Goal: Task Accomplishment & Management: Manage account settings

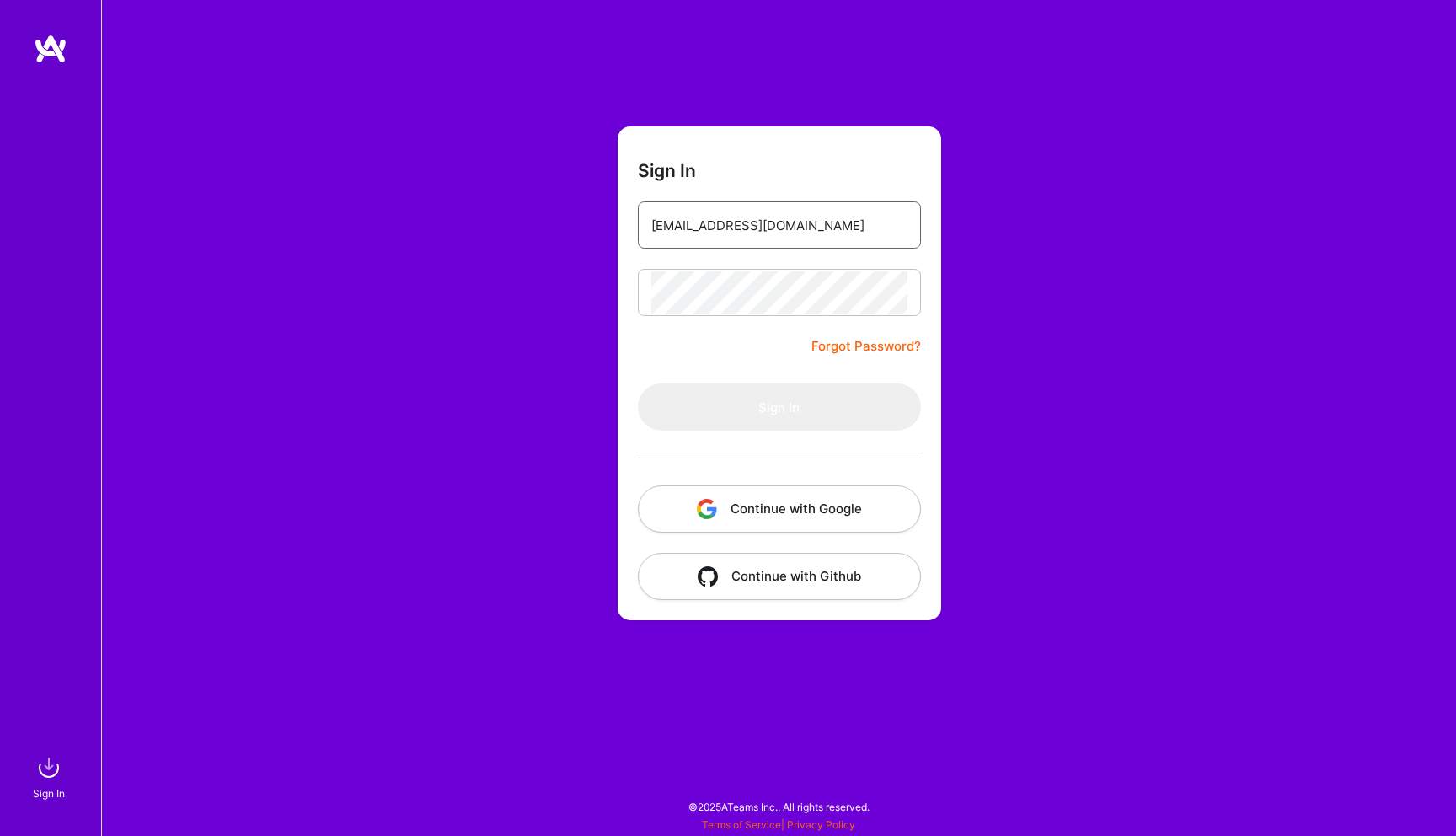
click at [761, 230] on input "[EMAIL_ADDRESS][DOMAIN_NAME]" at bounding box center [780, 226] width 256 height 43
click at [718, 221] on input "email" at bounding box center [780, 226] width 256 height 43
click at [713, 228] on input "email" at bounding box center [780, 226] width 256 height 43
type input "[EMAIL_ADDRESS][DOMAIN_NAME]"
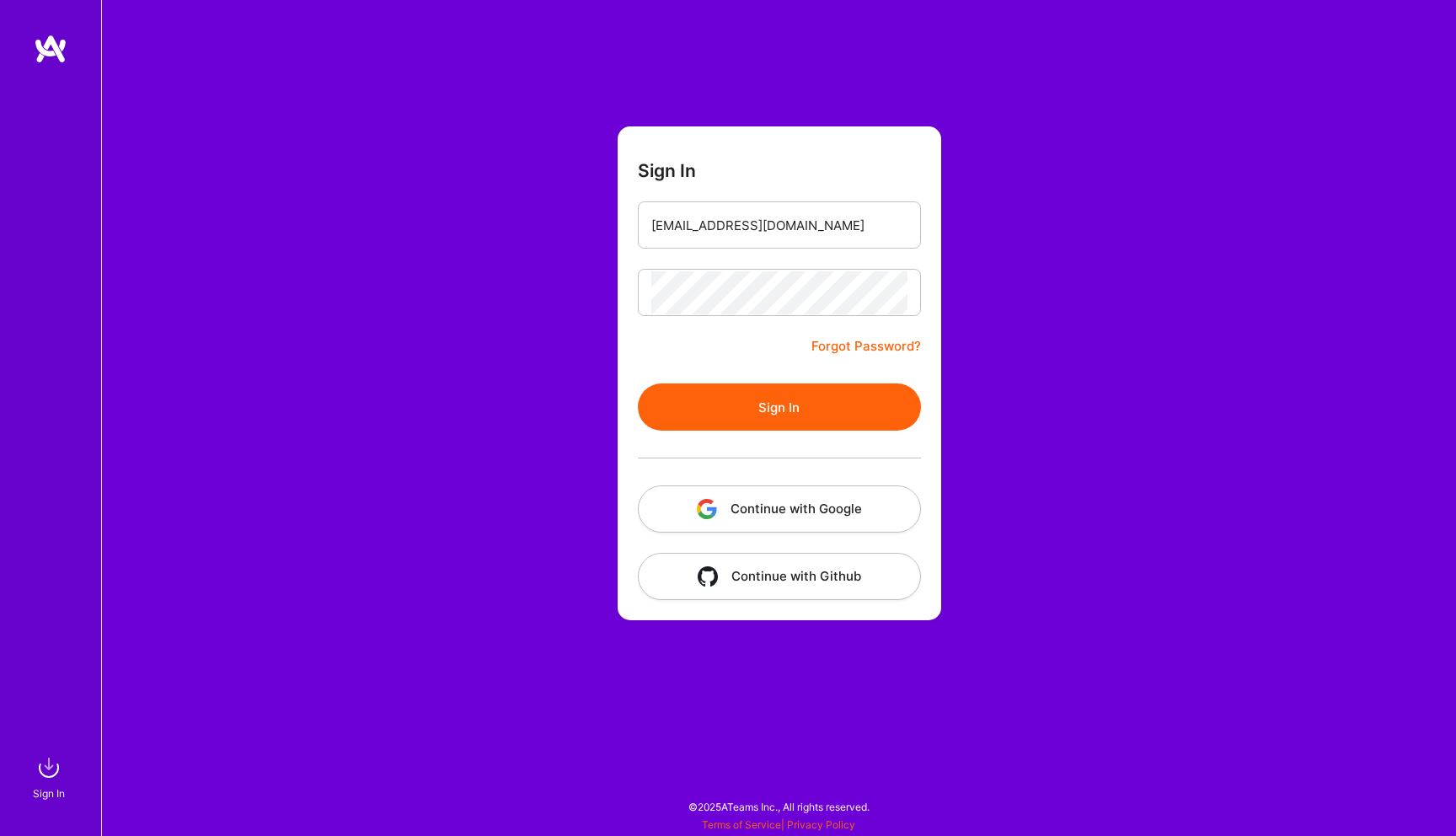
click at [767, 406] on button "Sign In" at bounding box center [780, 407] width 283 height 47
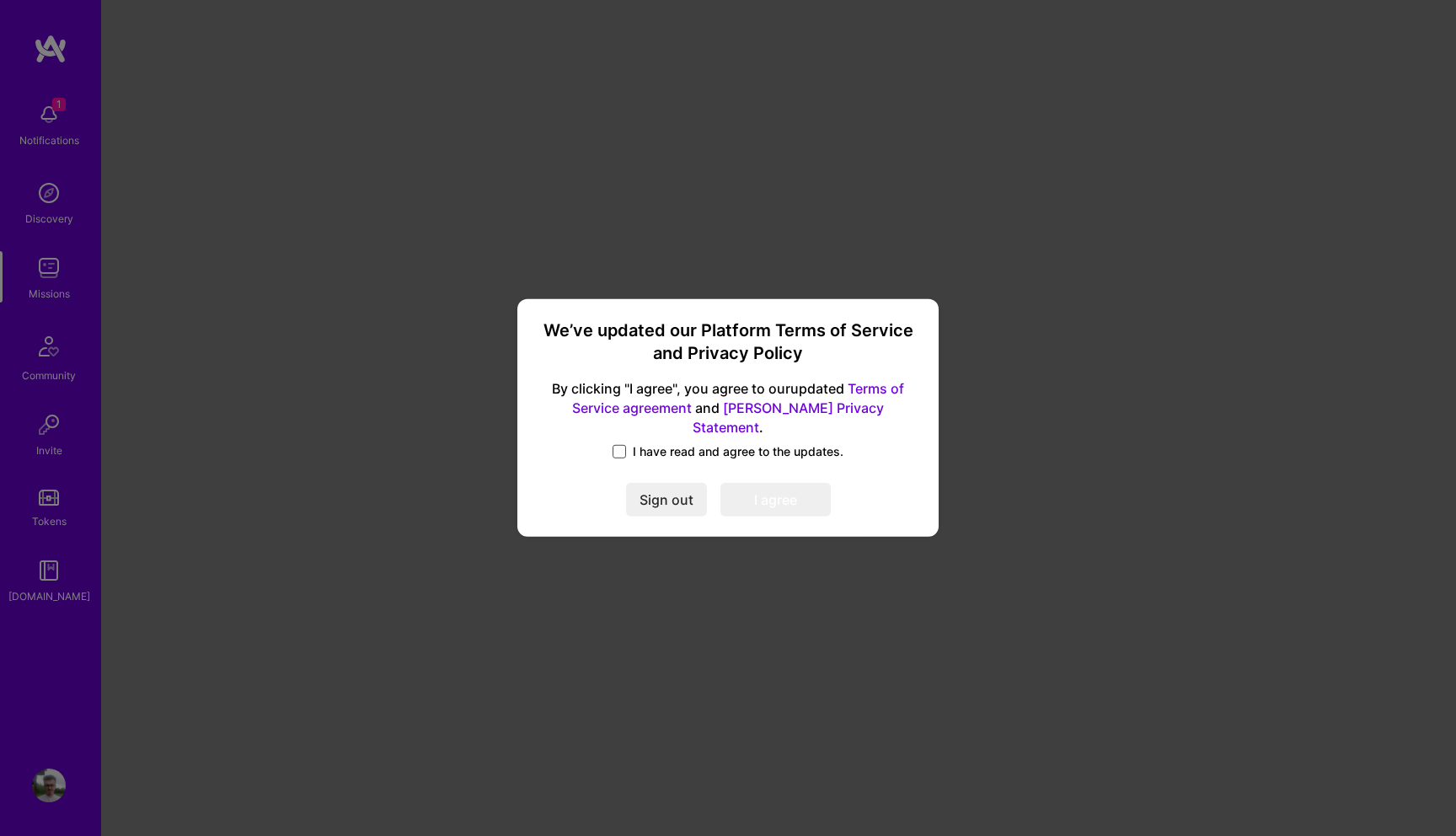
click at [622, 445] on span at bounding box center [619, 451] width 14 height 14
click at [0, 0] on input "I have read and agree to the updates." at bounding box center [0, 0] width 0 height 0
click at [756, 484] on button "I agree" at bounding box center [775, 500] width 110 height 33
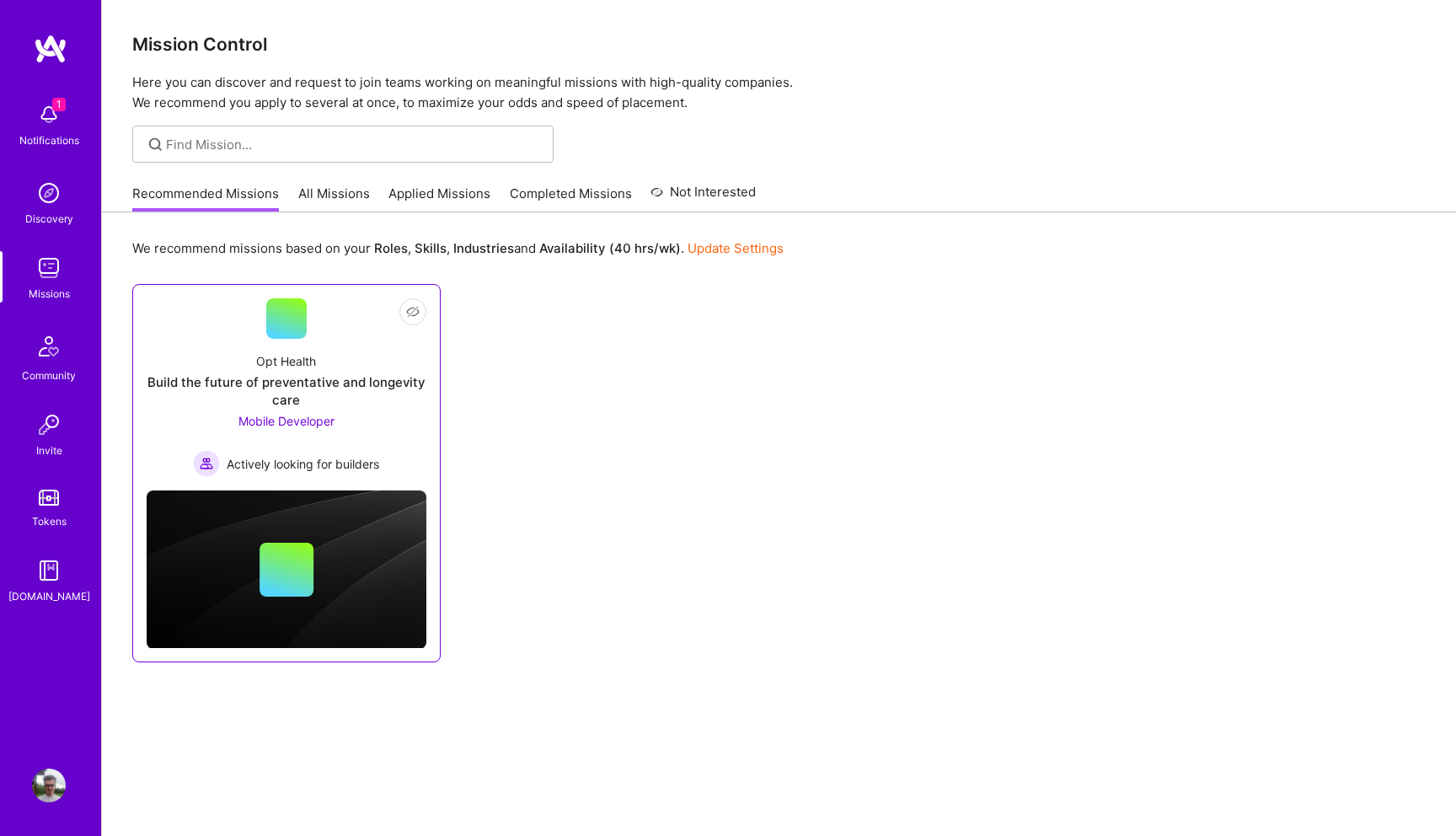
click at [363, 424] on div "Mobile Developer Actively looking for builders" at bounding box center [286, 444] width 186 height 65
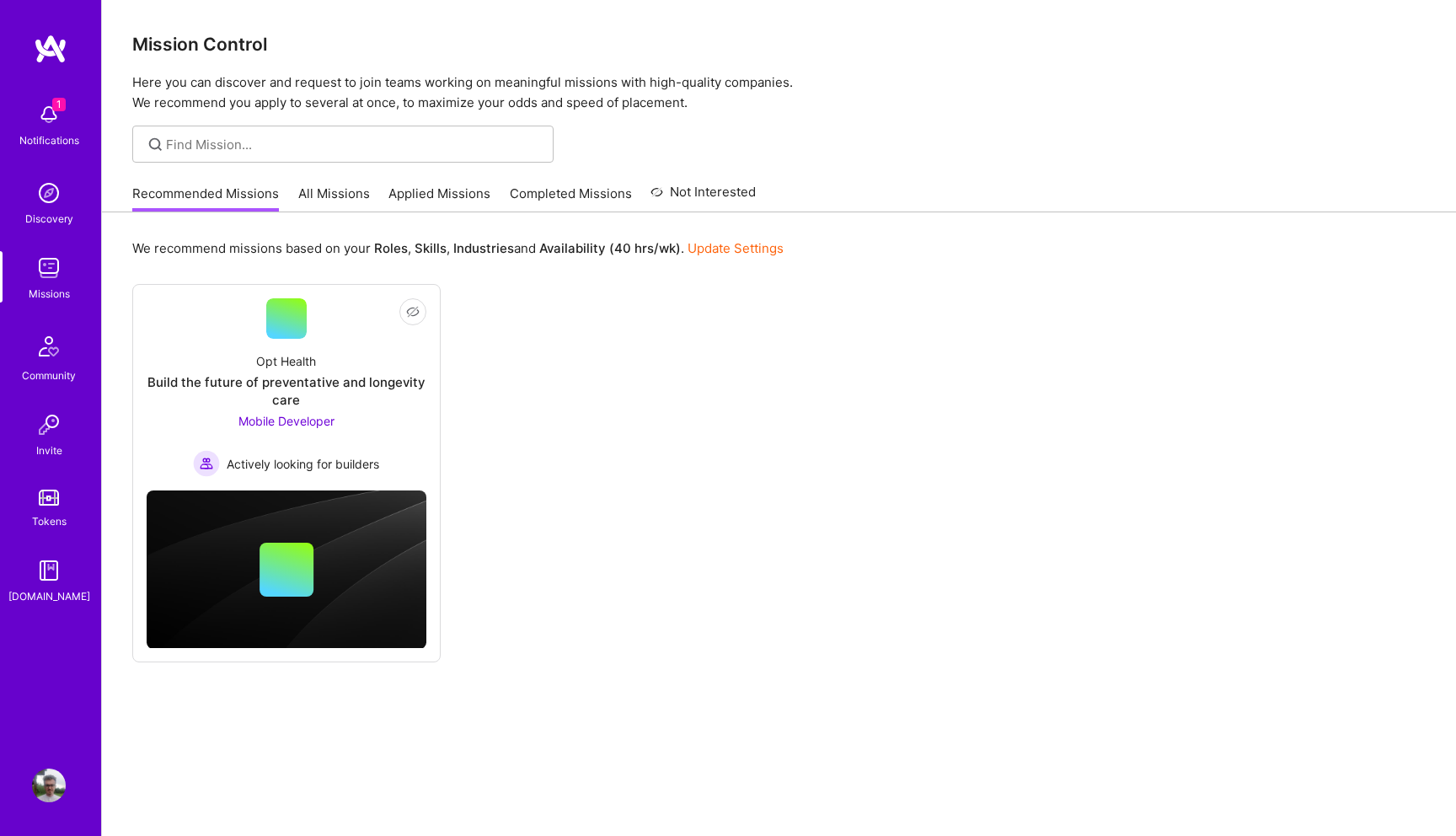
click at [342, 202] on link "All Missions" at bounding box center [333, 198] width 71 height 28
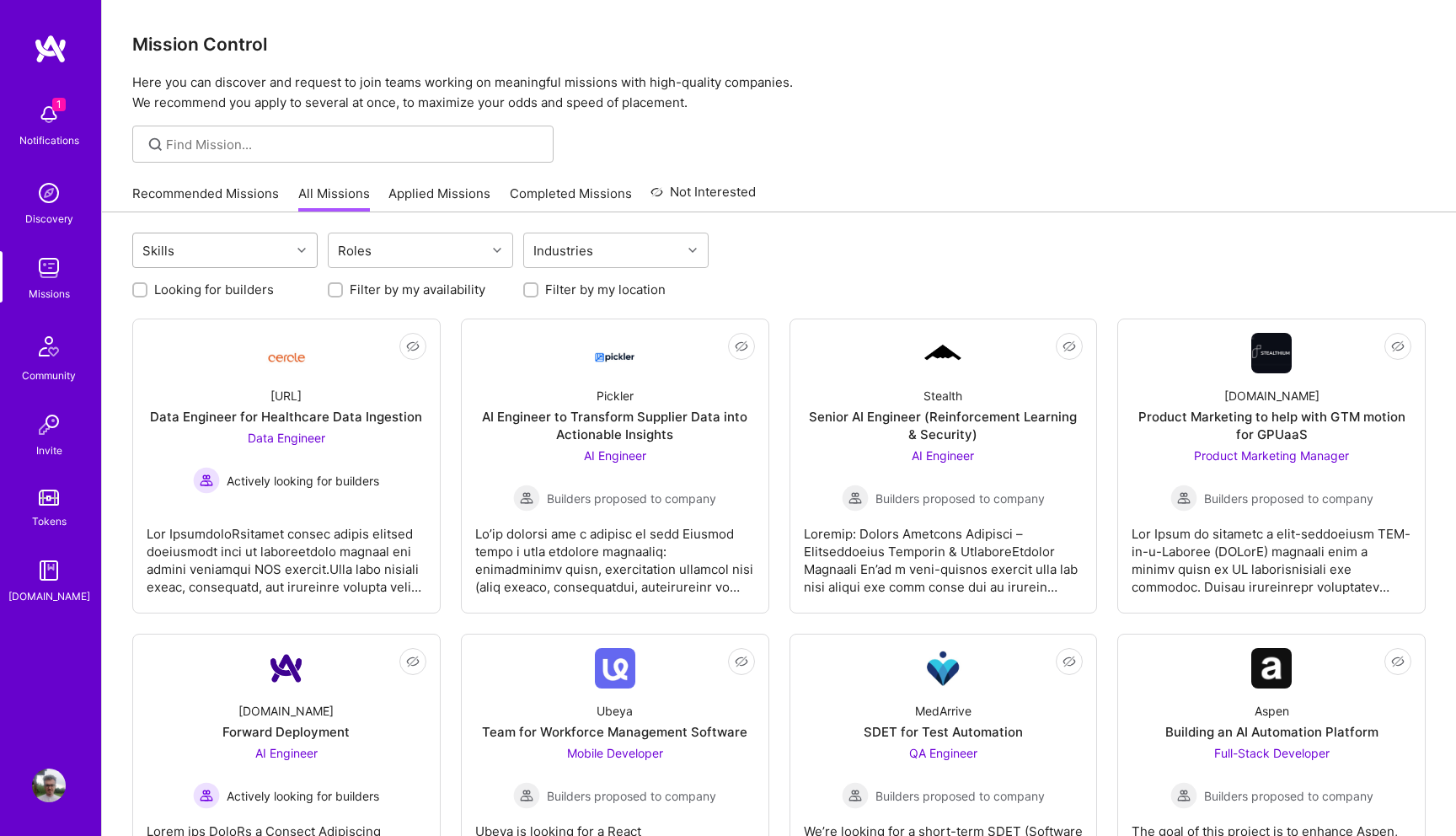
click at [314, 252] on div at bounding box center [303, 250] width 26 height 22
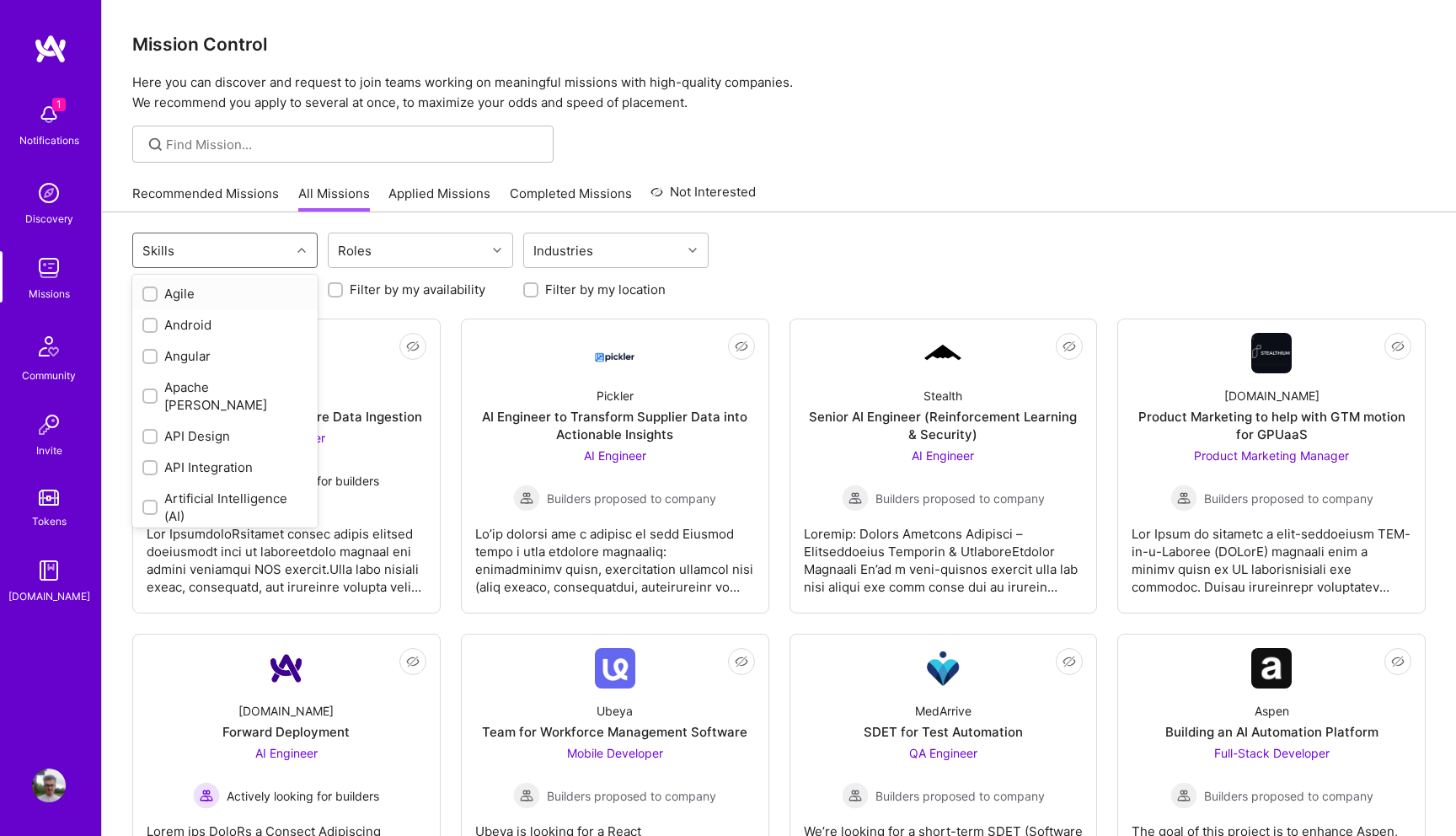
click at [156, 319] on div at bounding box center [150, 325] width 15 height 15
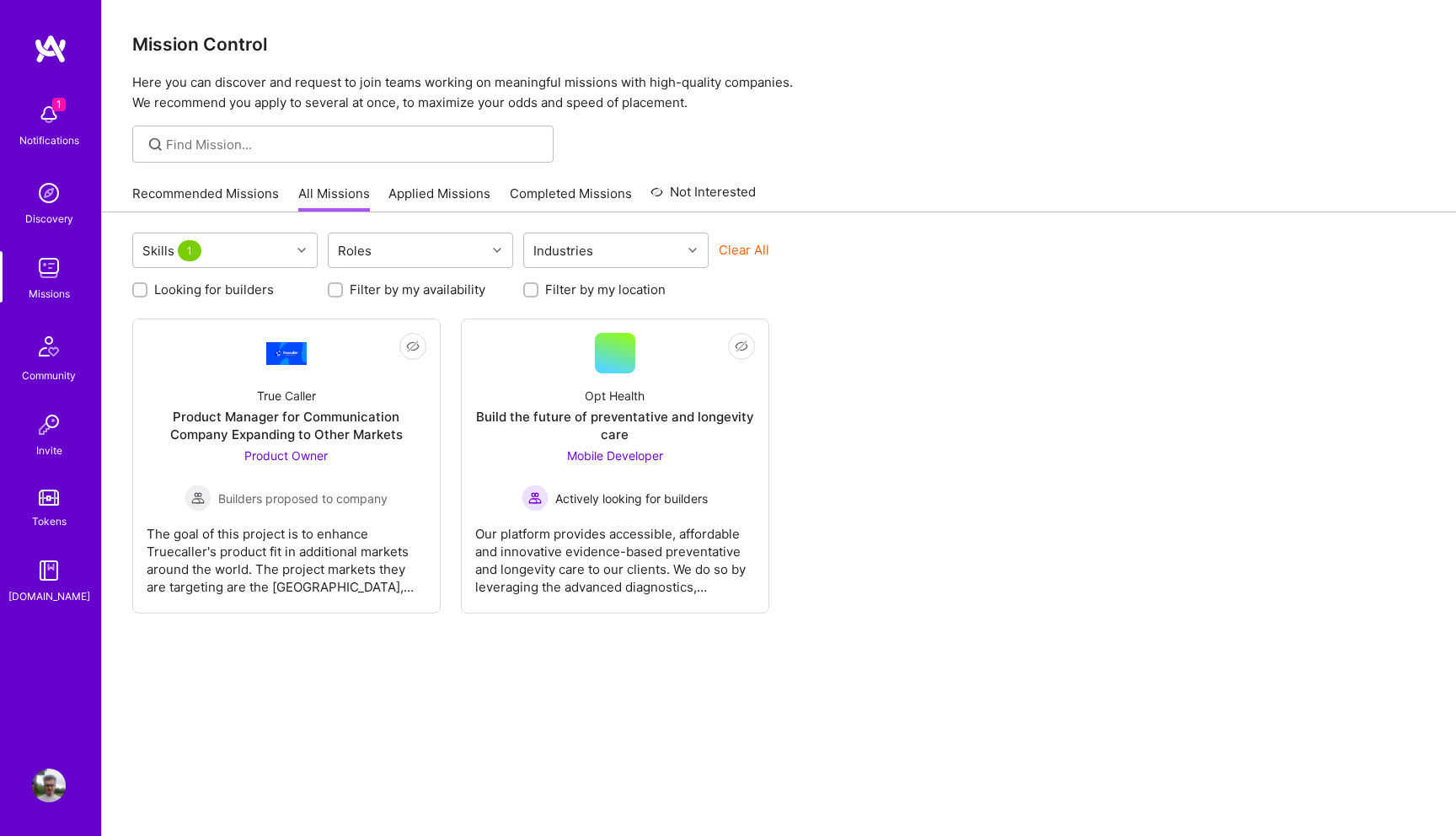
click at [918, 476] on div "Not Interested True Caller Product Manager for Communication Company Expanding …" at bounding box center [779, 466] width 1294 height 295
click at [283, 413] on div "Product Manager for Communication Company Expanding to Other Markets" at bounding box center [286, 425] width 280 height 35
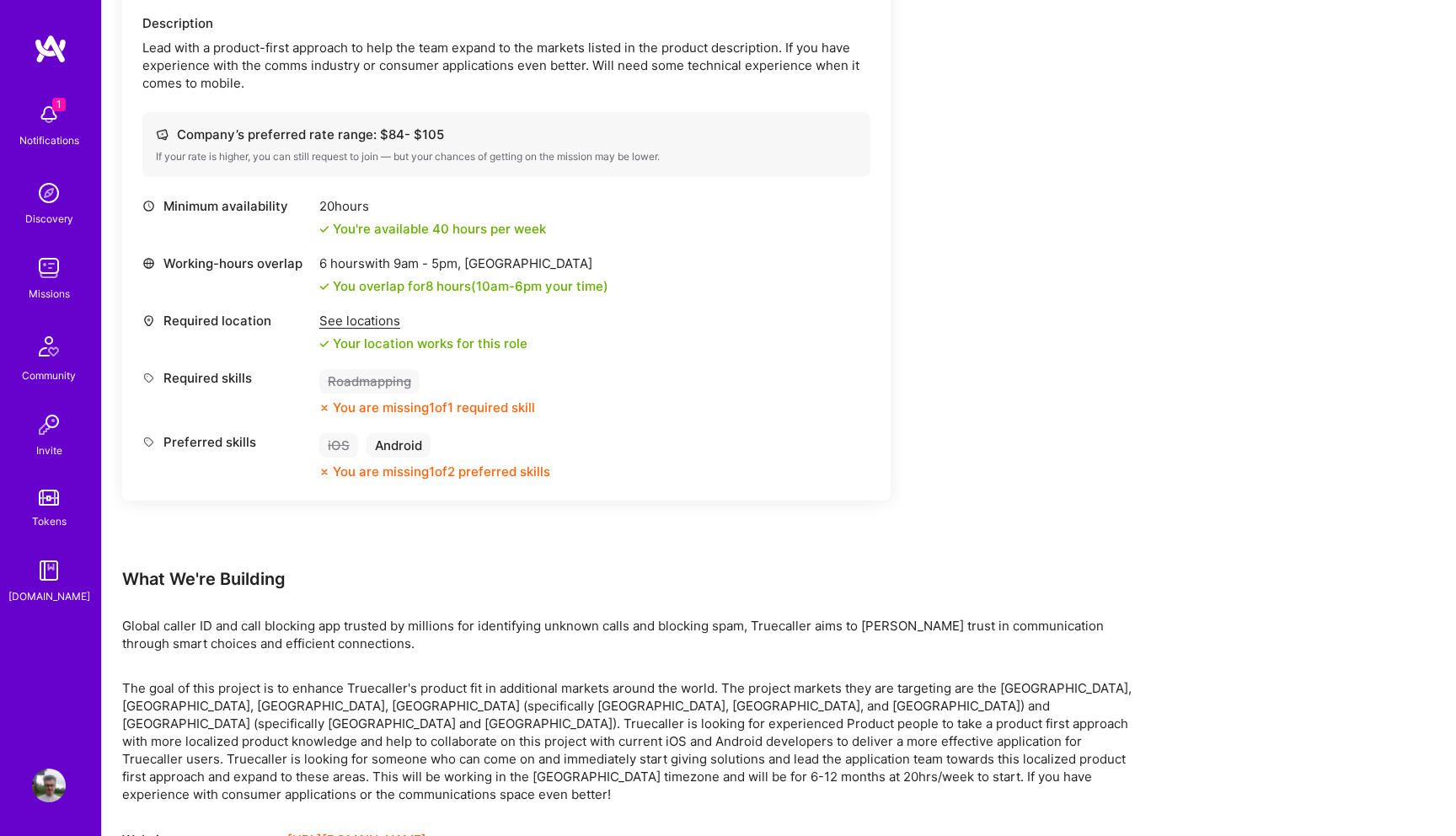
scroll to position [547, 0]
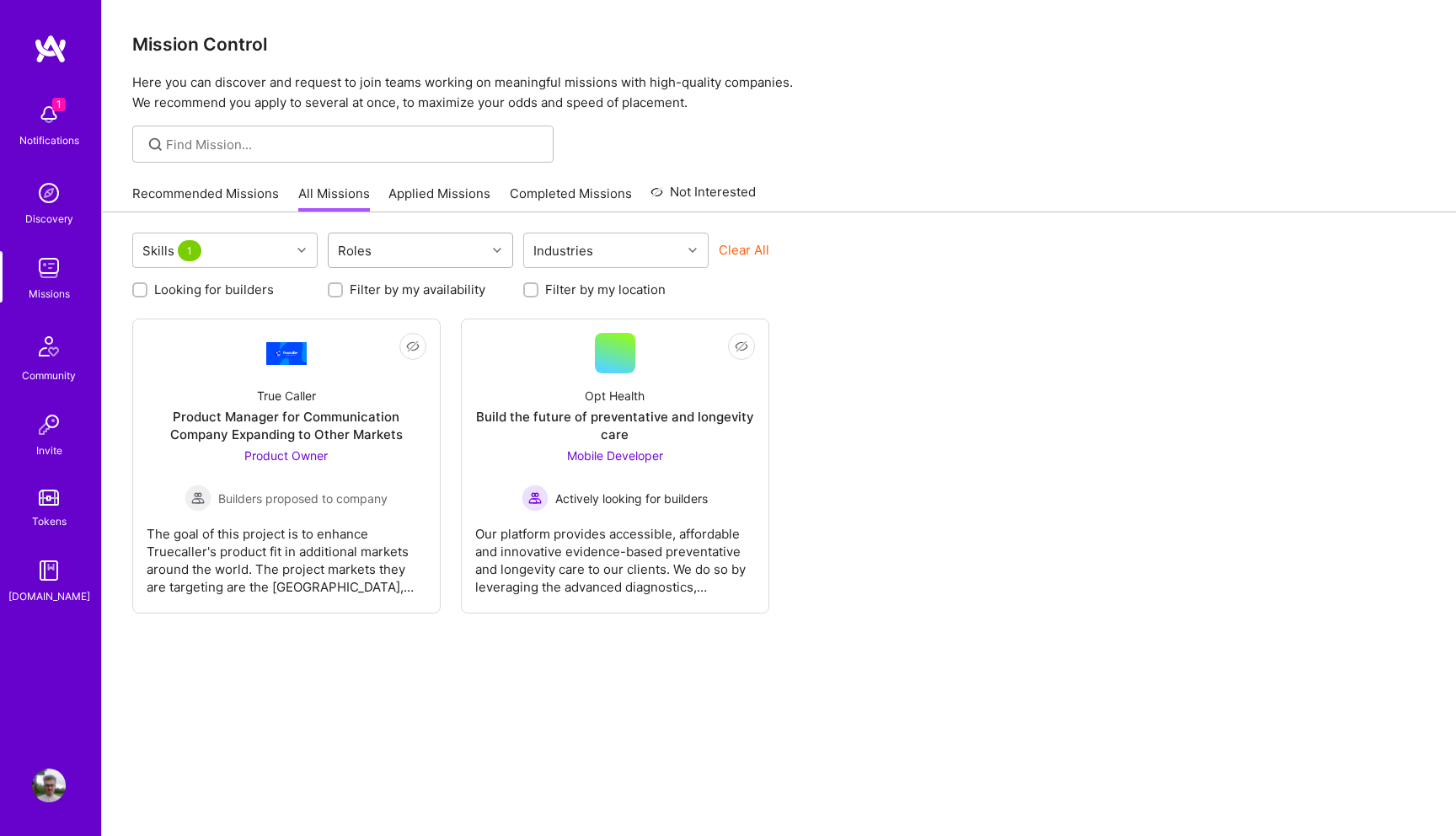
click at [489, 255] on div at bounding box center [499, 250] width 26 height 22
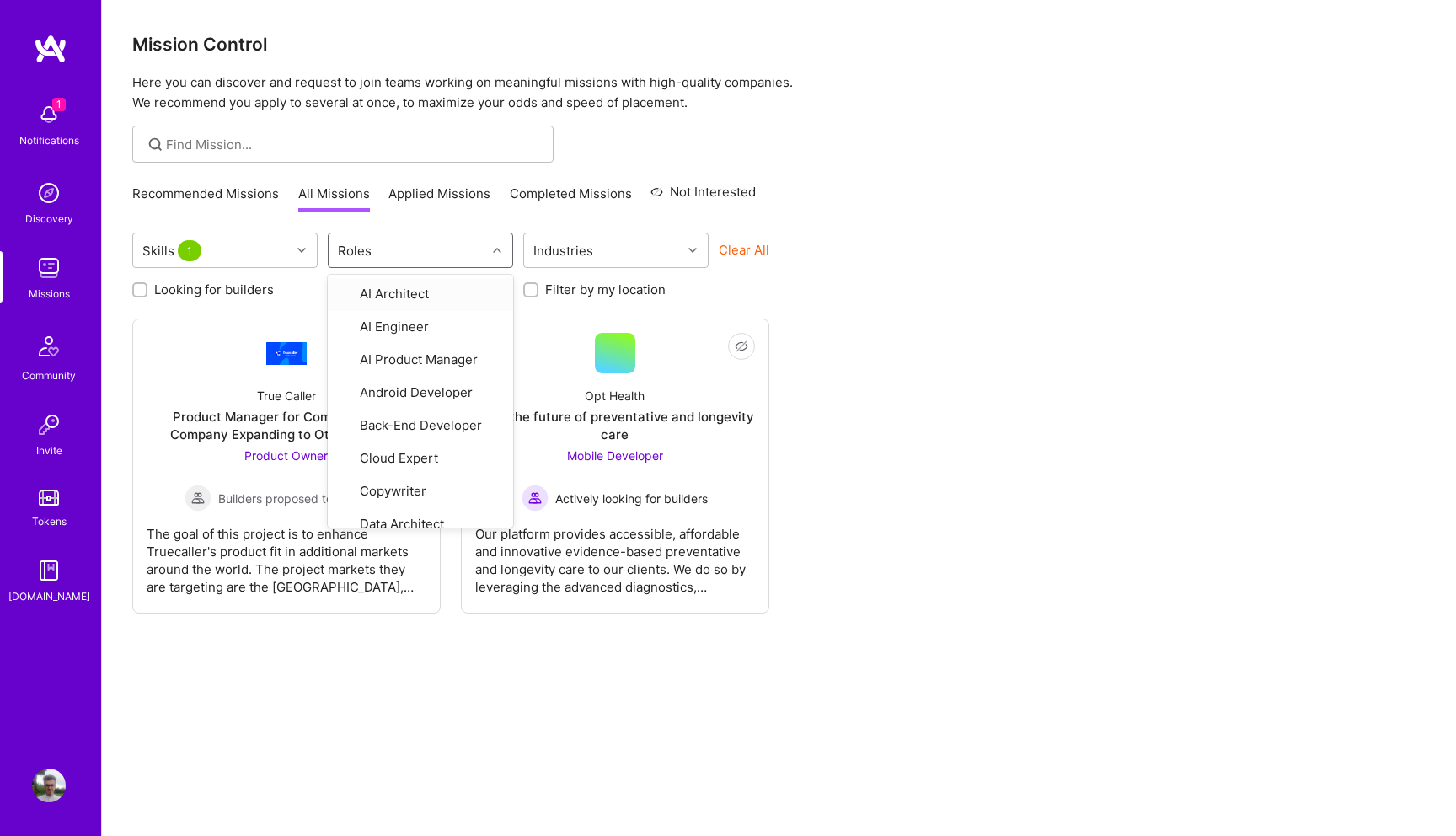
click at [489, 255] on div at bounding box center [499, 250] width 26 height 22
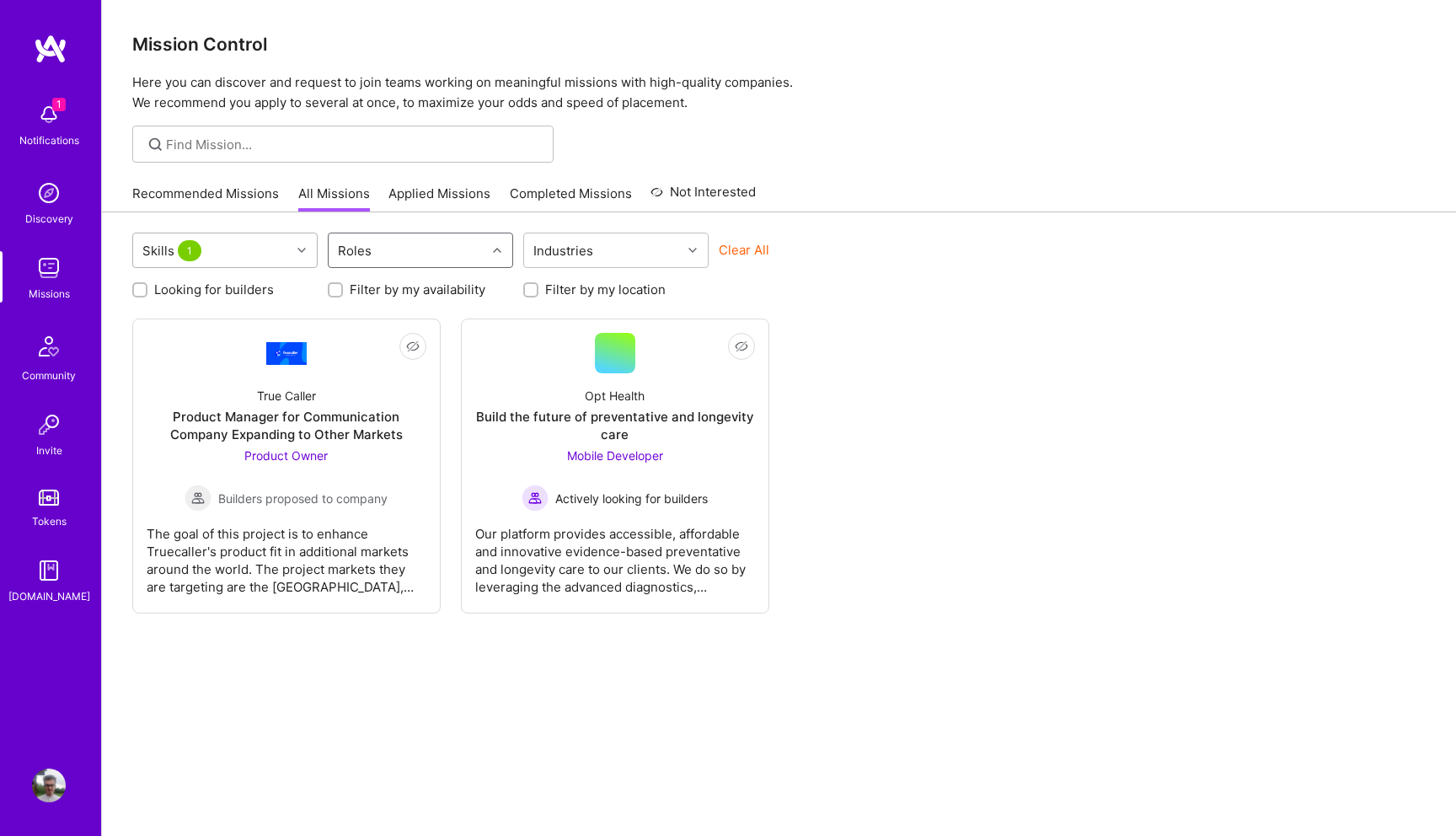
click at [291, 249] on div at bounding box center [303, 250] width 26 height 22
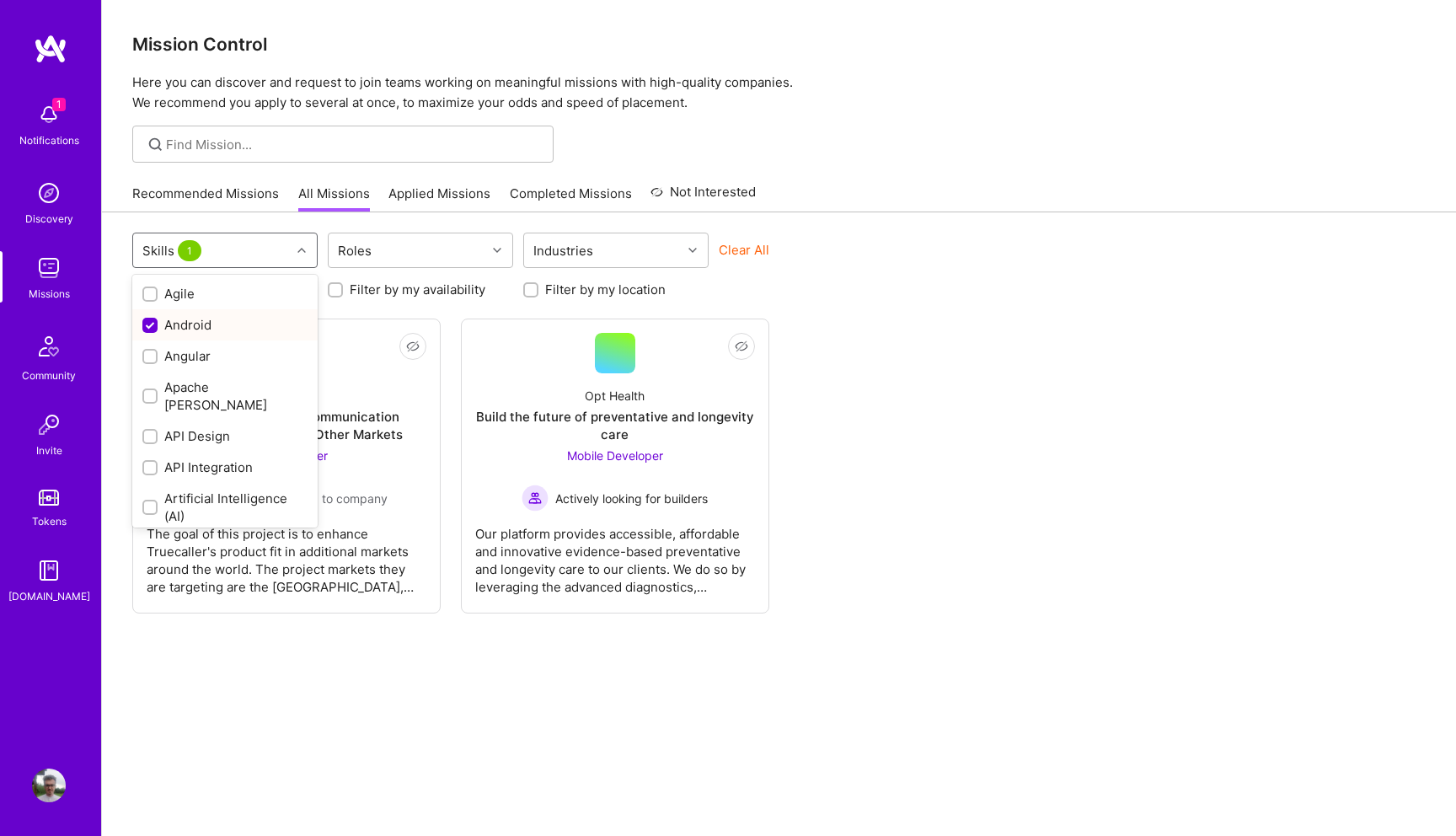
click at [184, 320] on div "Android" at bounding box center [225, 325] width 165 height 18
checkbox input "false"
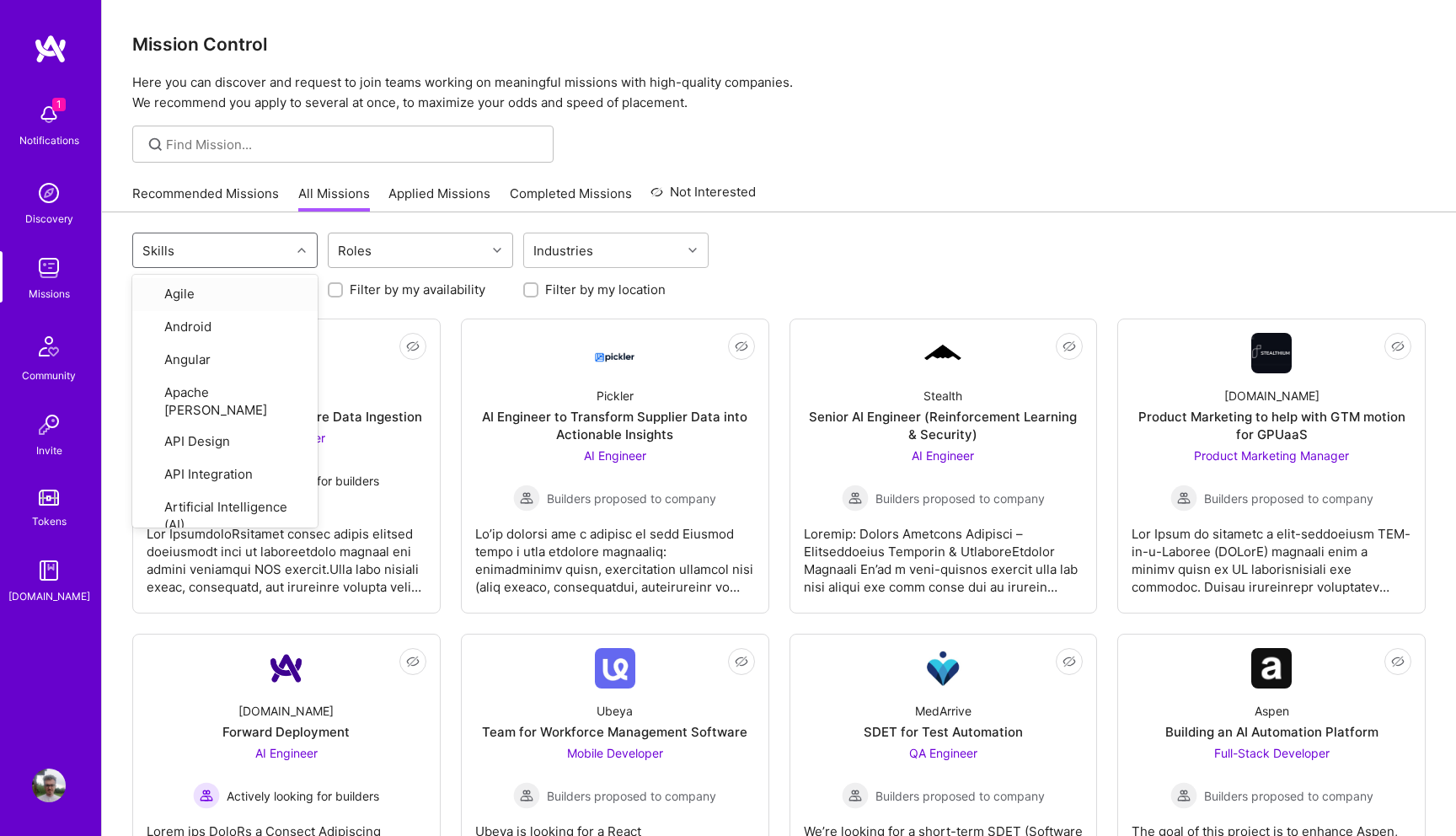
click at [396, 260] on div "Roles" at bounding box center [407, 250] width 158 height 33
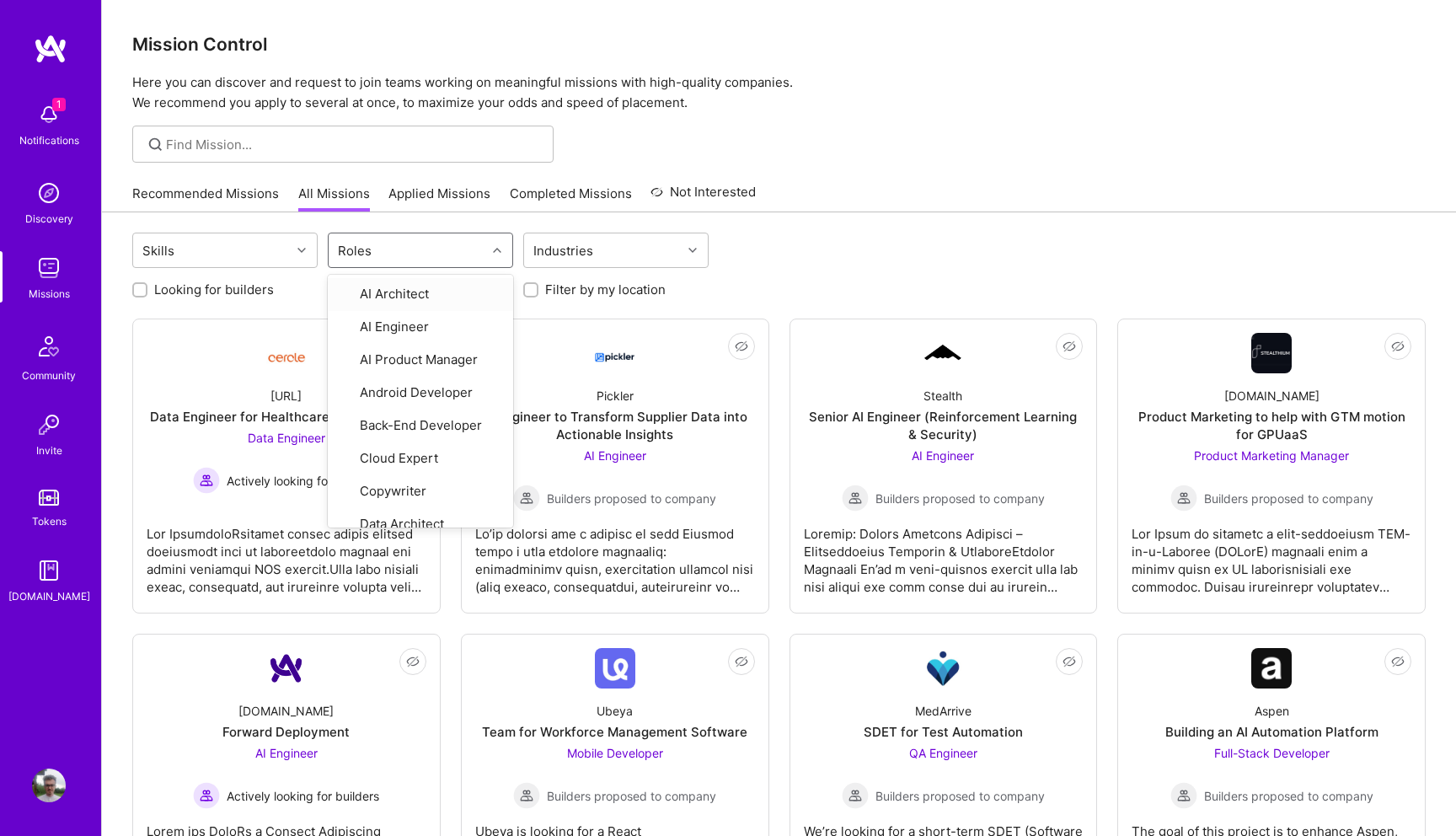
click at [396, 260] on div "Roles" at bounding box center [407, 250] width 158 height 33
click at [543, 250] on div "Industries" at bounding box center [563, 250] width 69 height 24
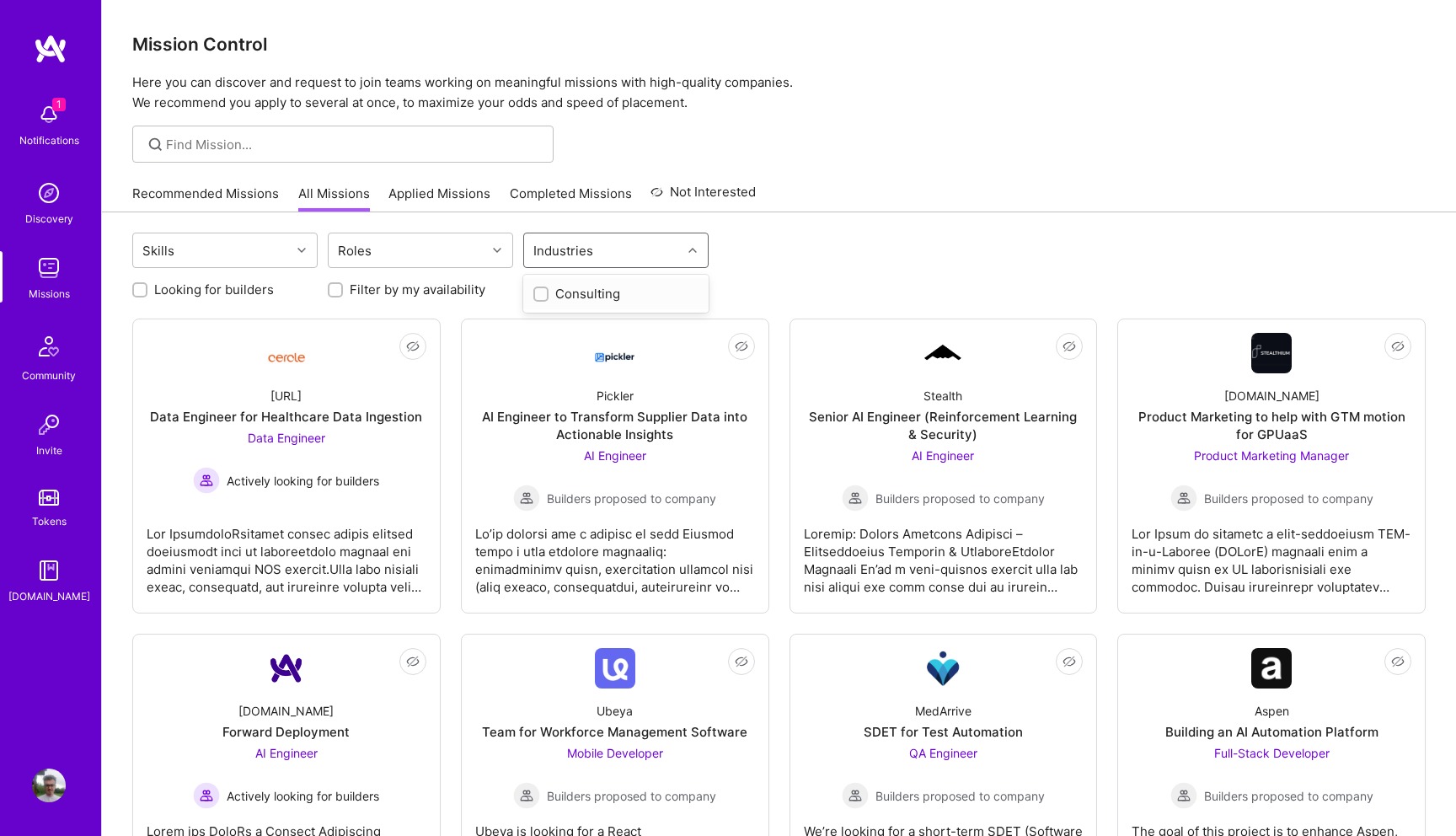
click at [543, 250] on div "Industries" at bounding box center [563, 250] width 69 height 24
click at [452, 257] on div "Roles" at bounding box center [407, 250] width 158 height 33
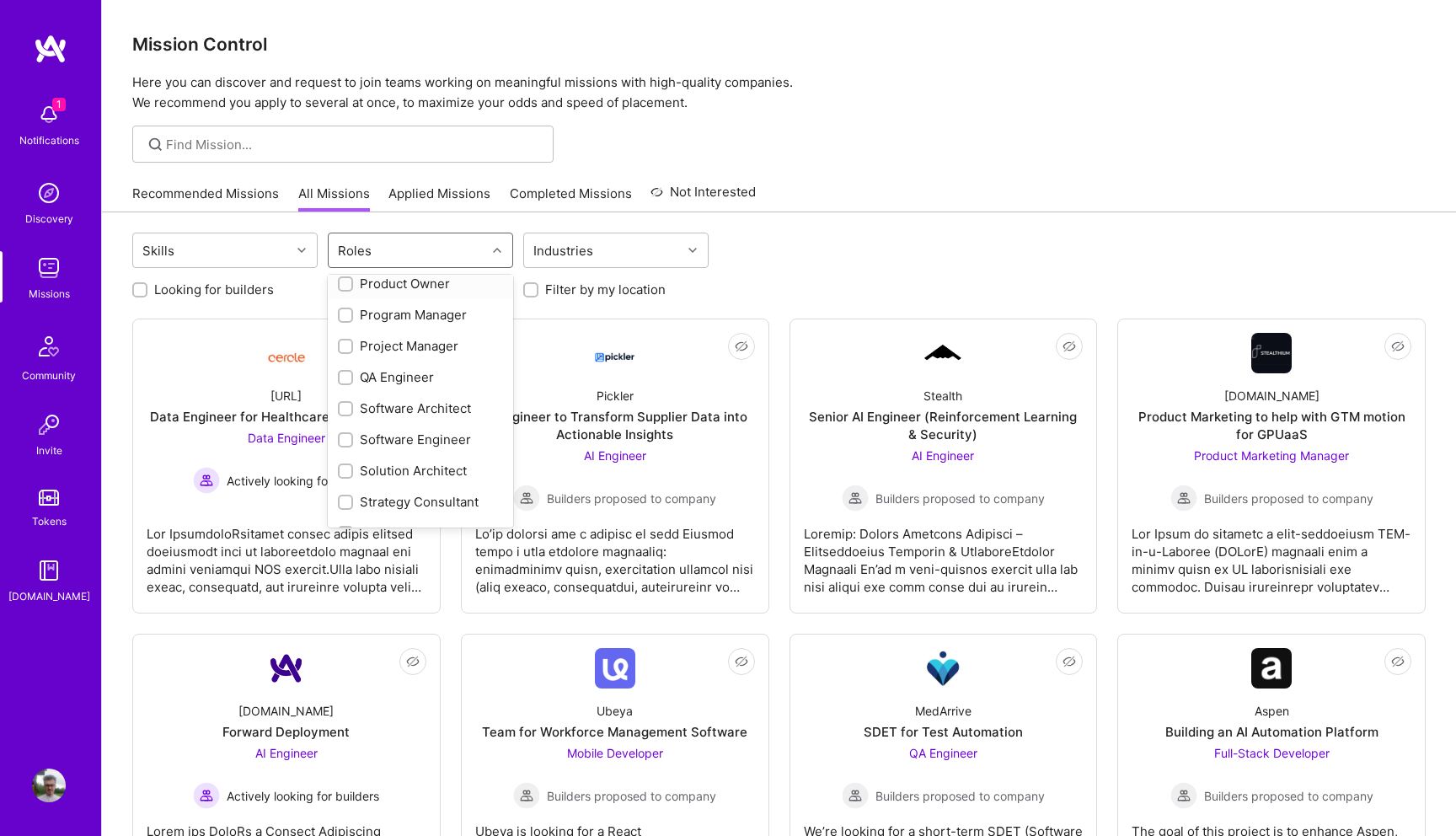
scroll to position [787, 0]
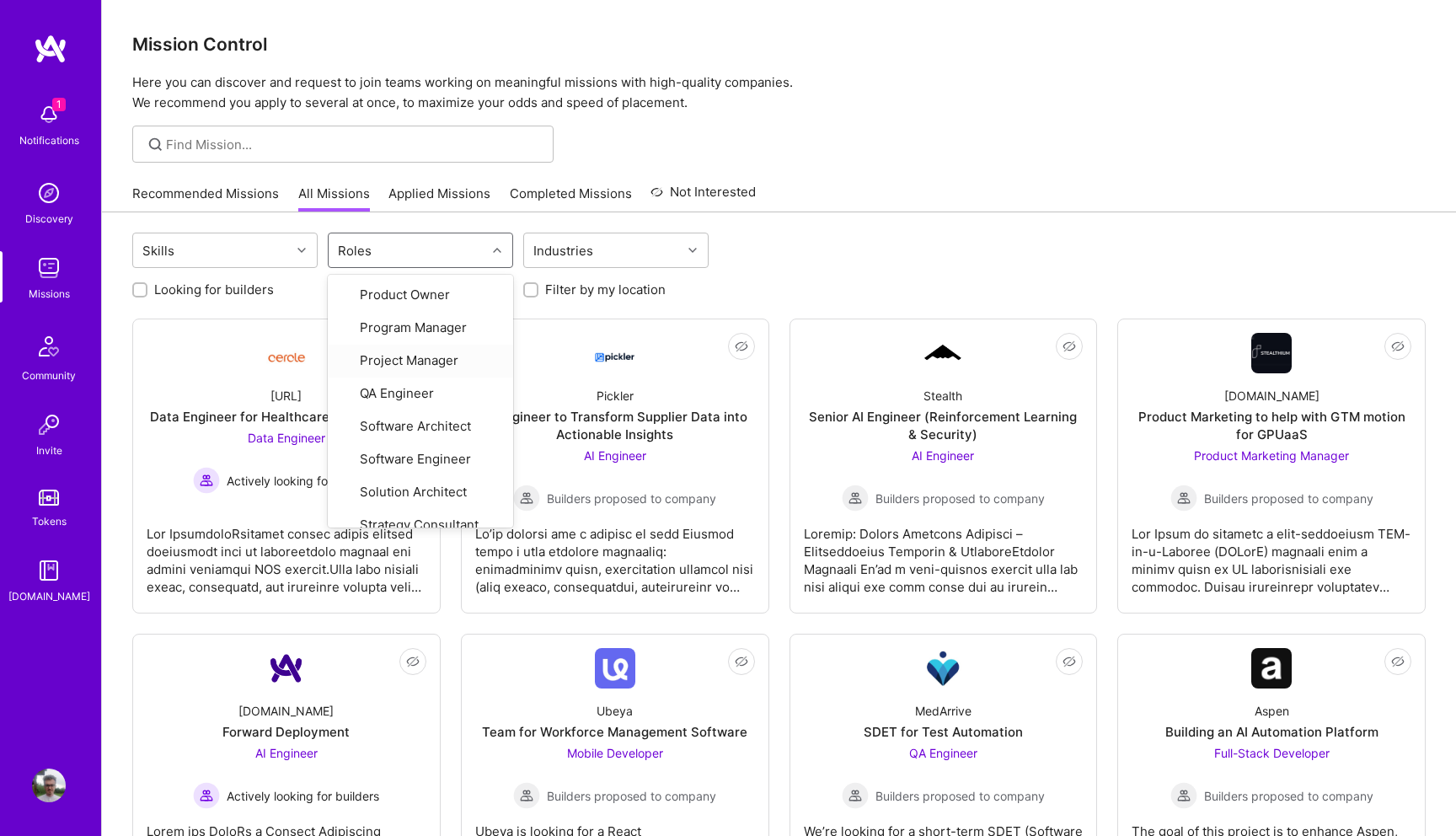
click at [957, 237] on div "Skills option Project Manager focused, 26 of 32. 32 results available. Use Up a…" at bounding box center [779, 253] width 1294 height 40
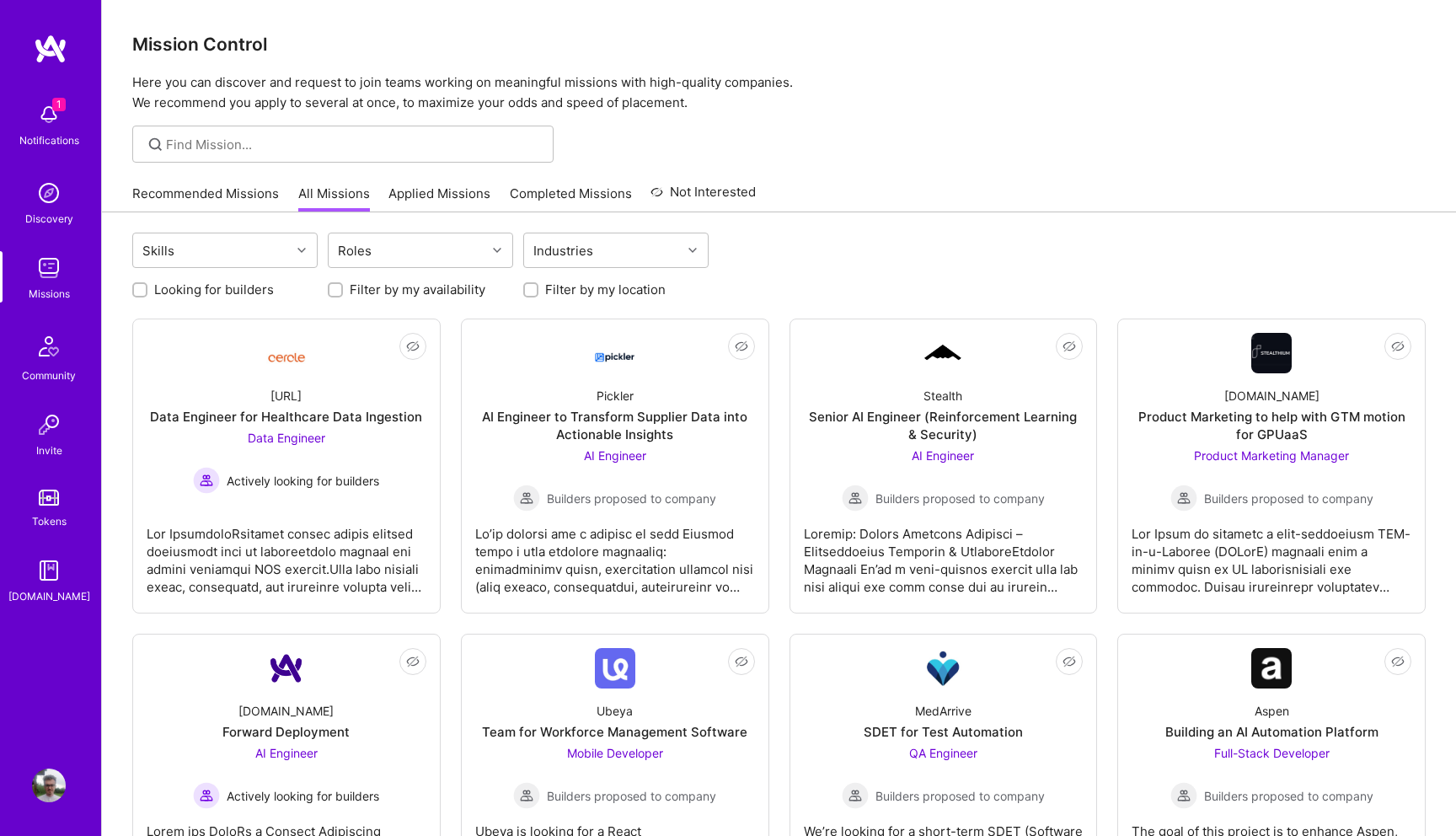
click at [417, 194] on link "Applied Missions" at bounding box center [439, 198] width 102 height 28
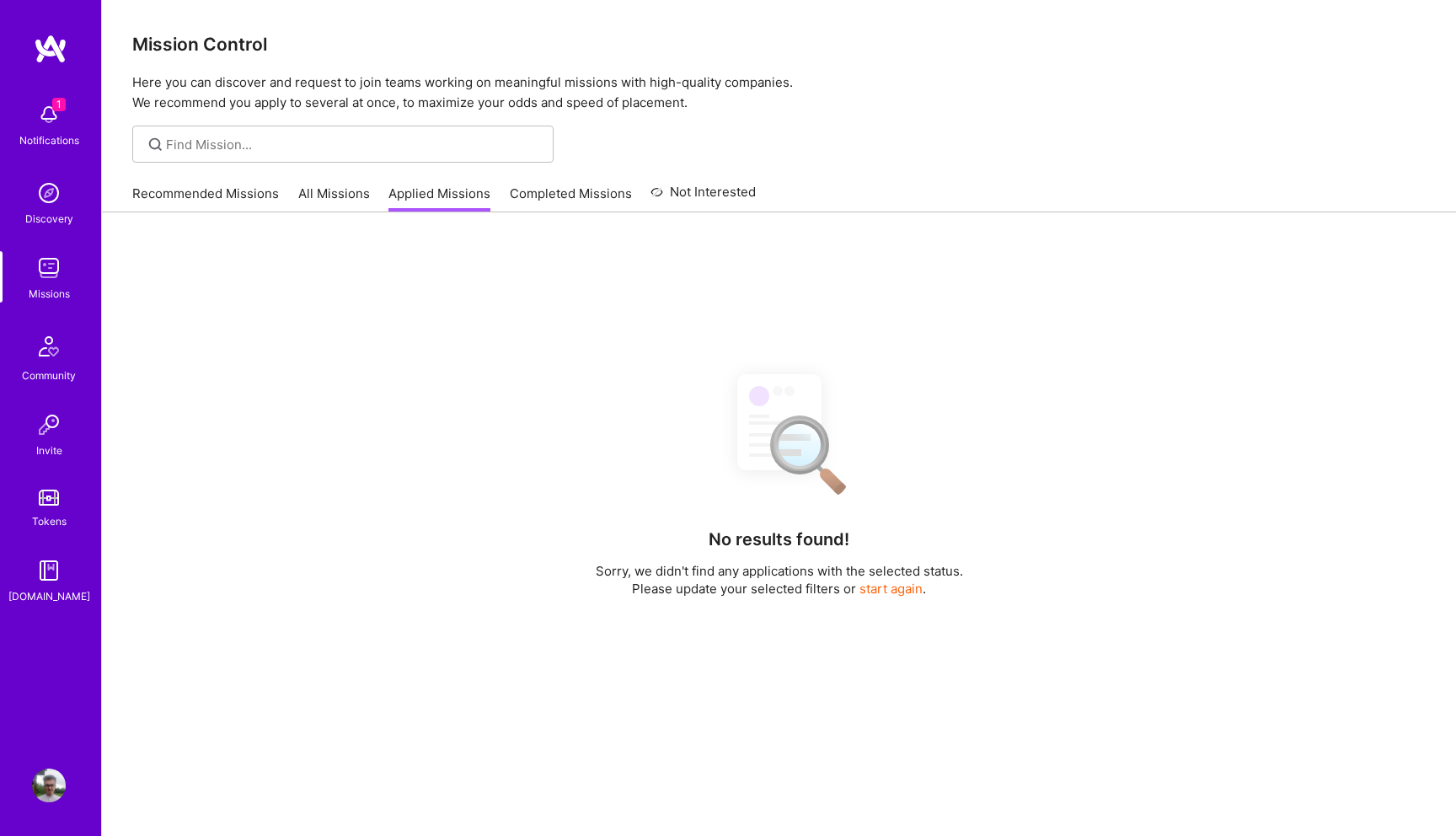
click at [335, 193] on link "All Missions" at bounding box center [333, 198] width 71 height 28
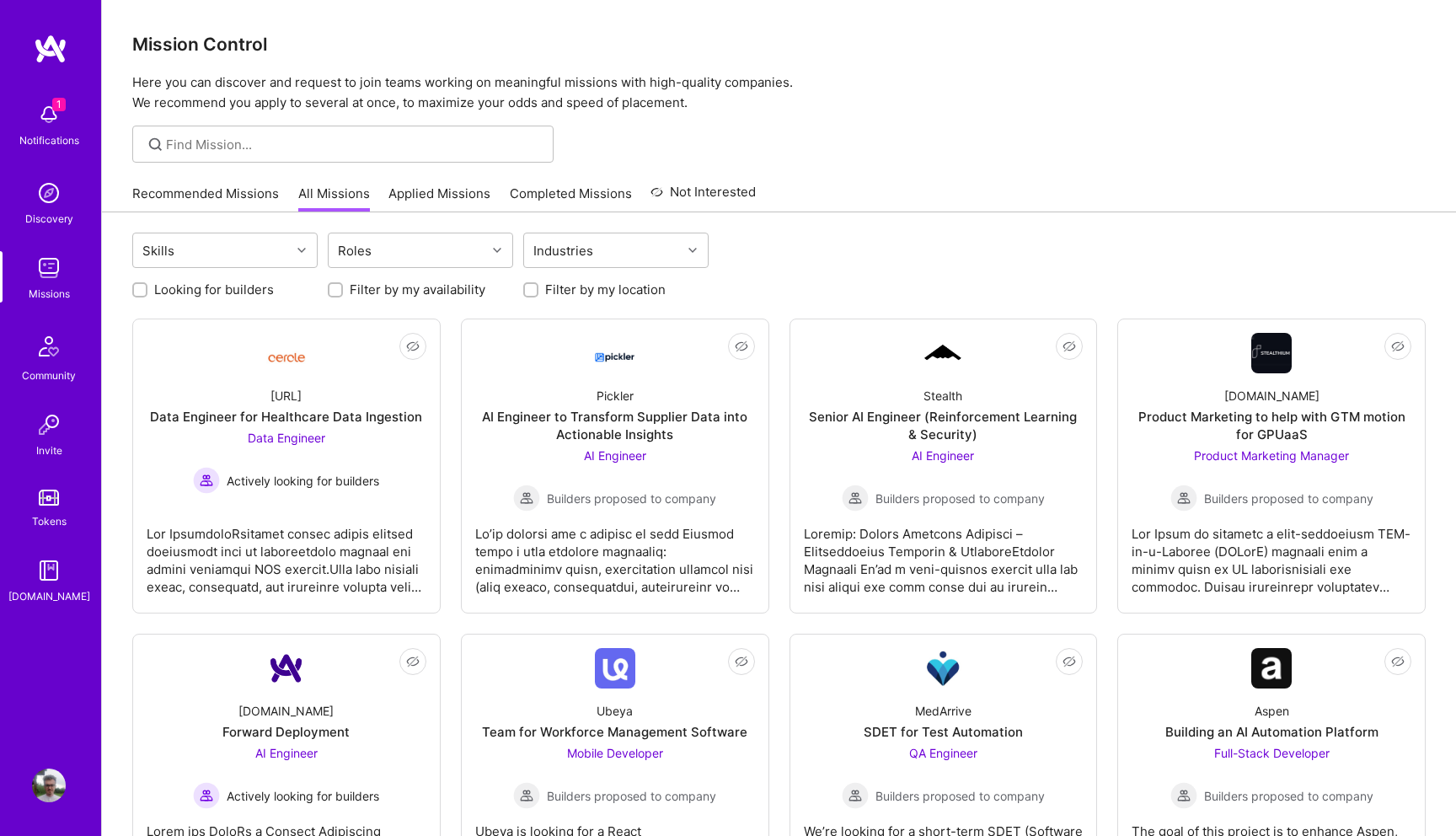
click at [69, 135] on div "Notifications" at bounding box center [49, 141] width 60 height 18
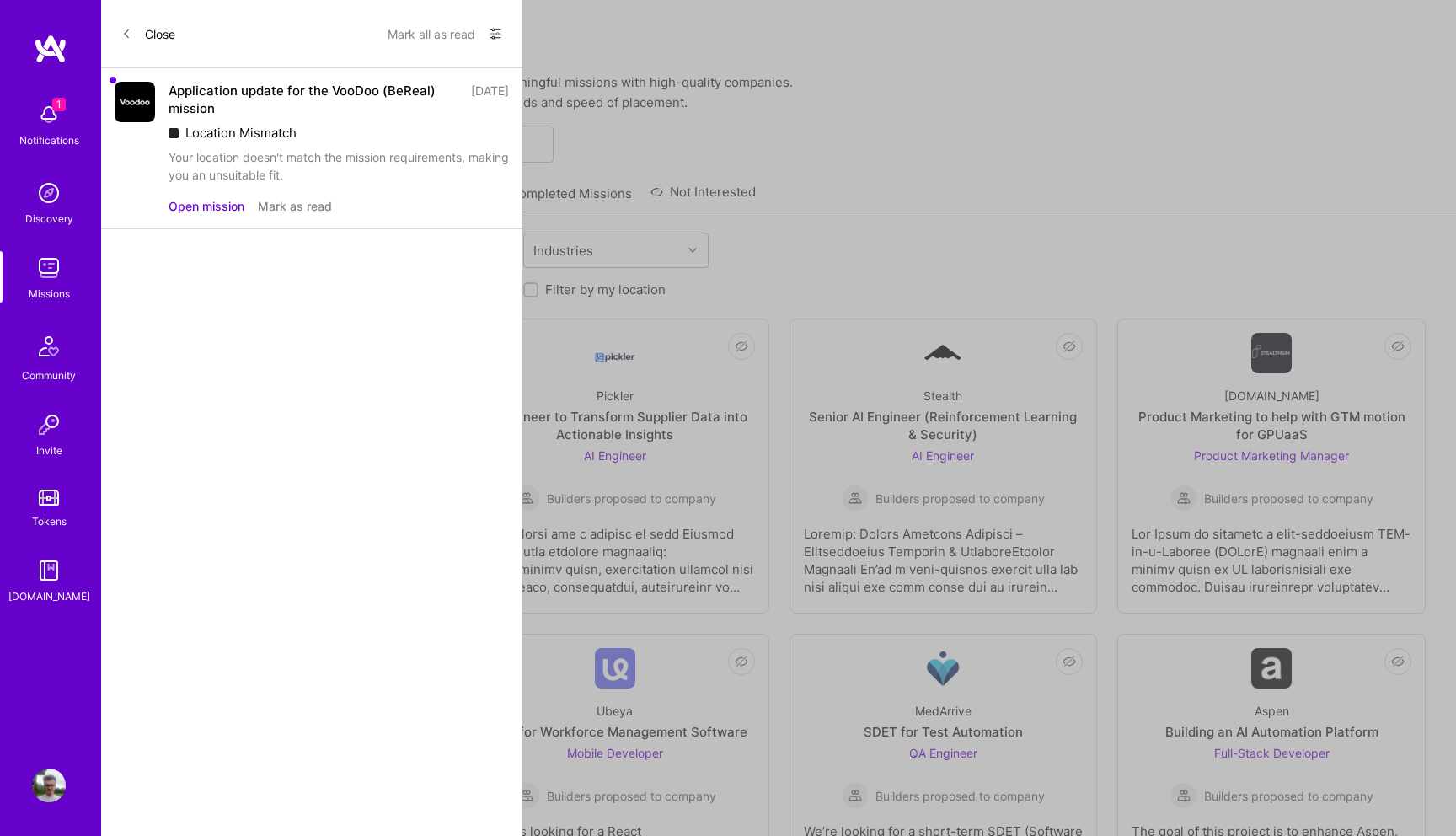
click at [205, 201] on button "Open mission" at bounding box center [207, 206] width 76 height 18
